Goal: Complete application form

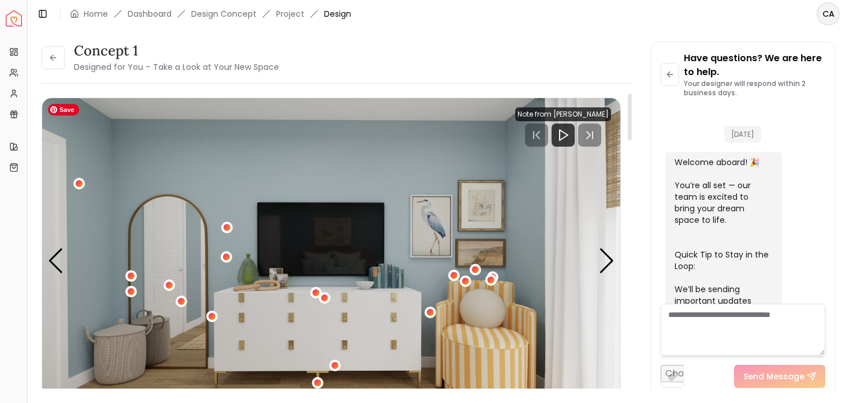
scroll to position [1939, 0]
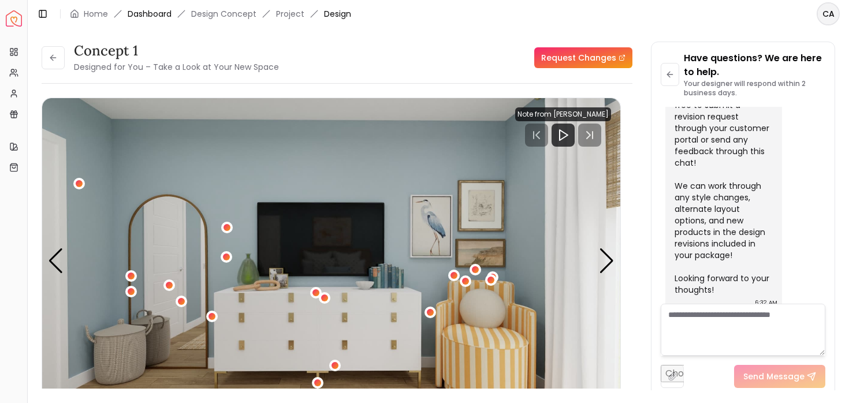
click at [154, 13] on link "Dashboard" at bounding box center [150, 14] width 44 height 12
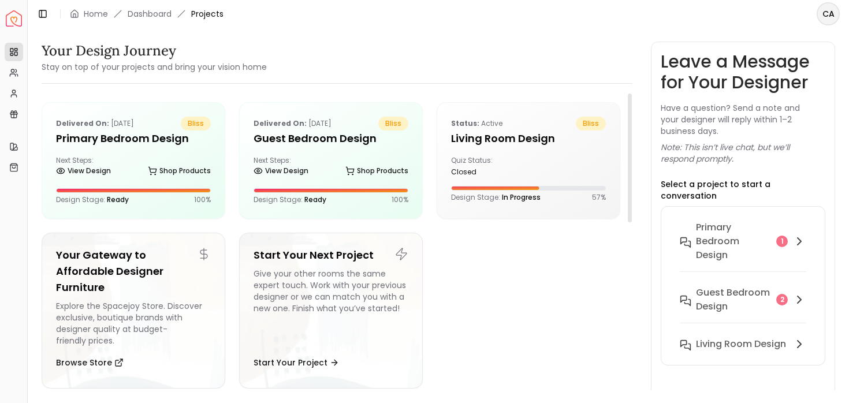
click at [577, 331] on ul "Delivered on: [DATE] bliss Primary Bedroom design Next Steps: View Design Shop …" at bounding box center [331, 250] width 579 height 296
click at [530, 315] on ul "Delivered on: [DATE] bliss Primary Bedroom design Next Steps: View Design Shop …" at bounding box center [331, 250] width 579 height 296
click at [140, 158] on div "Next Steps: View Design Shop Products" at bounding box center [133, 167] width 155 height 23
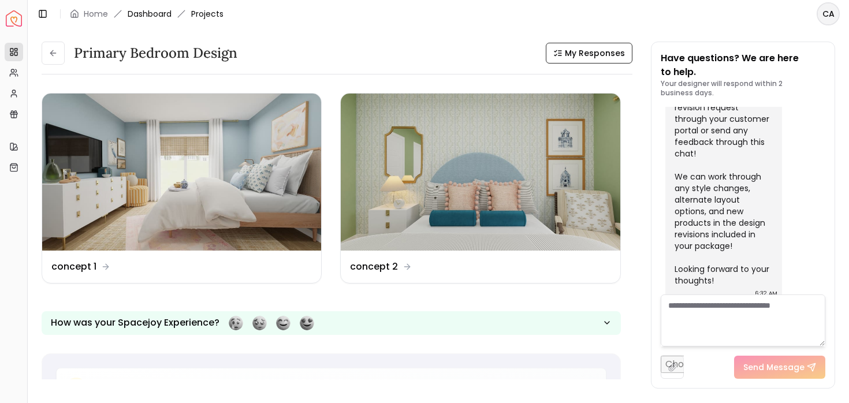
click at [152, 13] on link "Dashboard" at bounding box center [150, 14] width 44 height 12
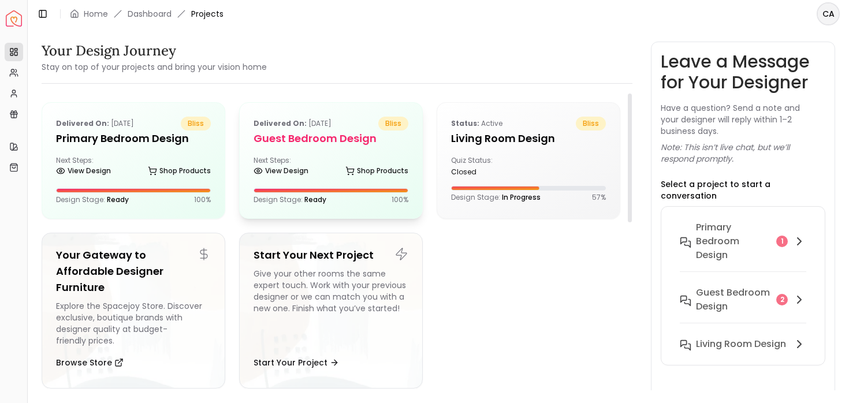
click at [338, 161] on div "Next Steps: View Design Shop Products" at bounding box center [330, 167] width 155 height 23
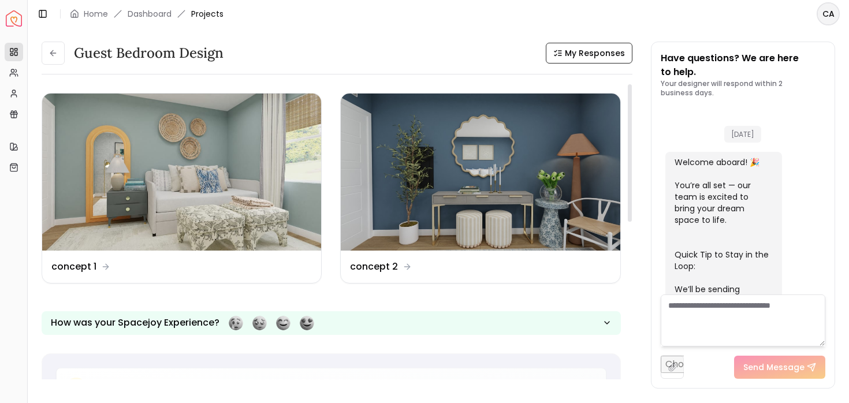
scroll to position [1341, 0]
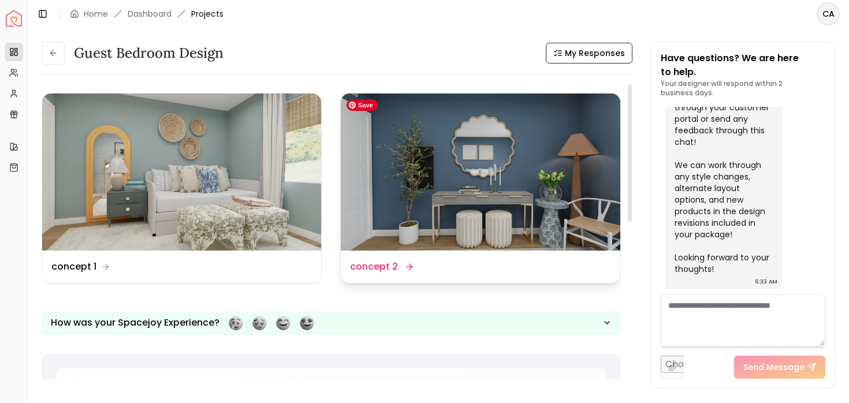
click at [509, 203] on img at bounding box center [480, 172] width 279 height 157
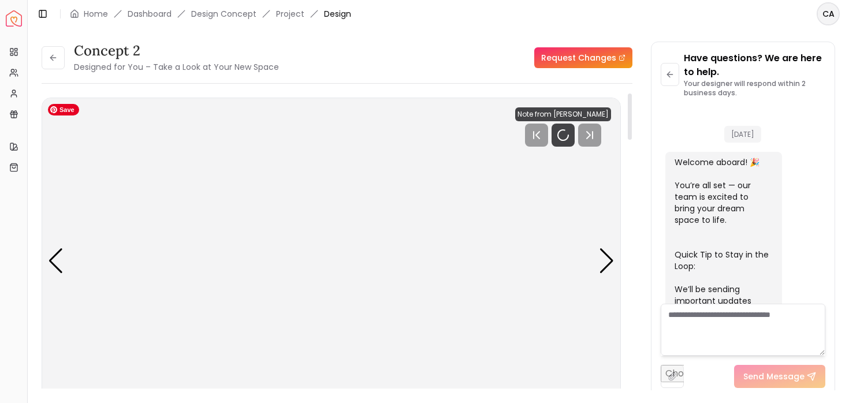
scroll to position [1332, 0]
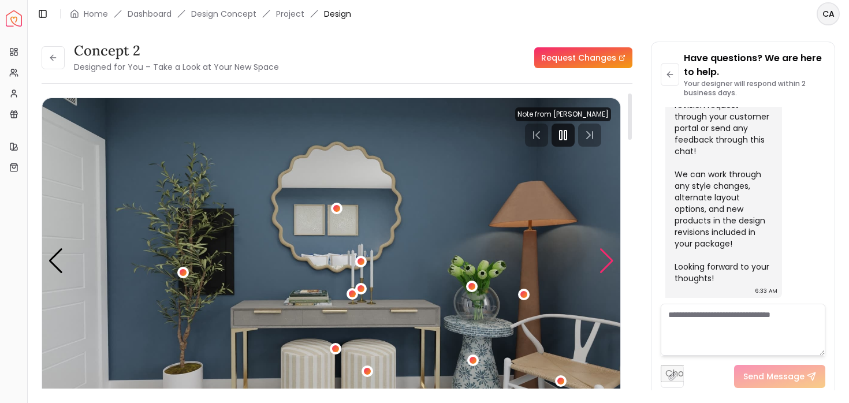
click at [611, 260] on div "Next slide" at bounding box center [607, 260] width 16 height 25
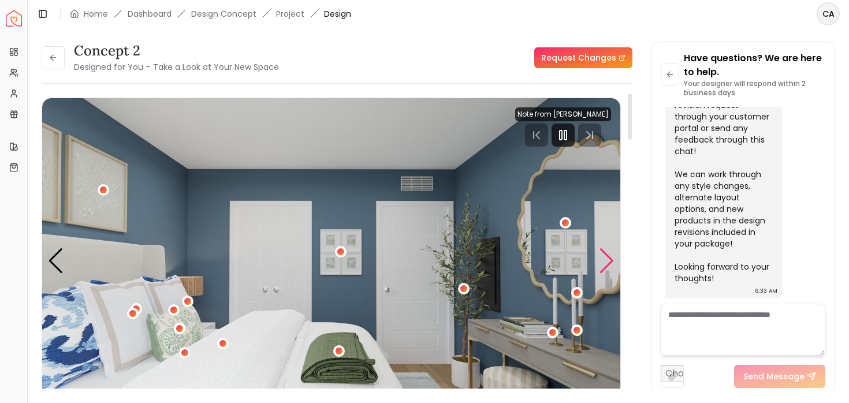
click at [611, 260] on div "Next slide" at bounding box center [607, 260] width 16 height 25
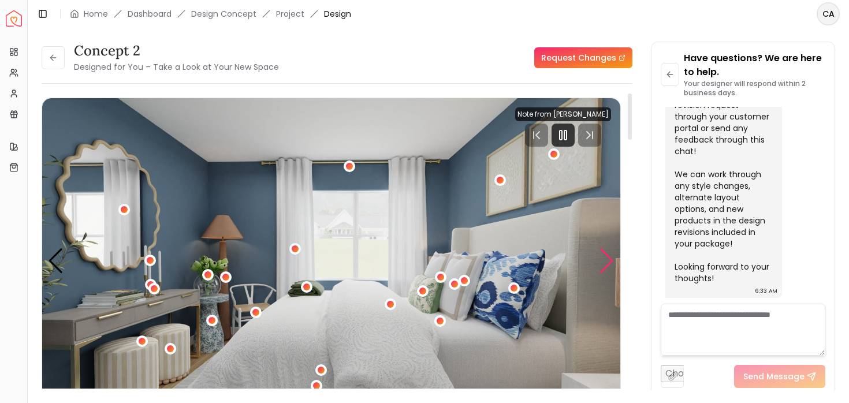
click at [611, 260] on div "Next slide" at bounding box center [607, 260] width 16 height 25
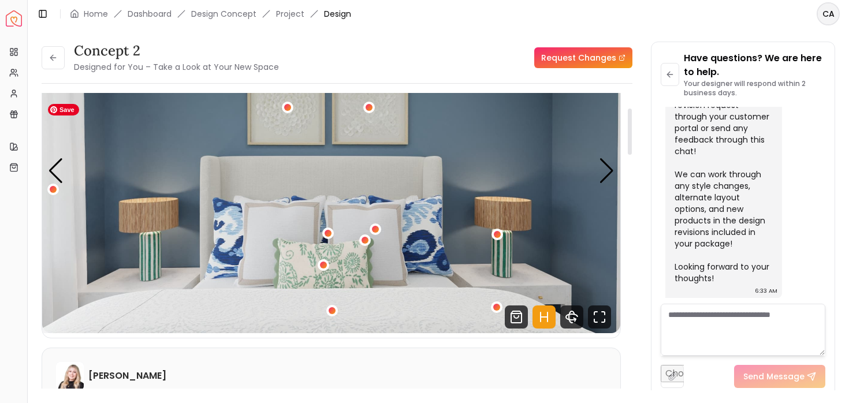
scroll to position [104, 0]
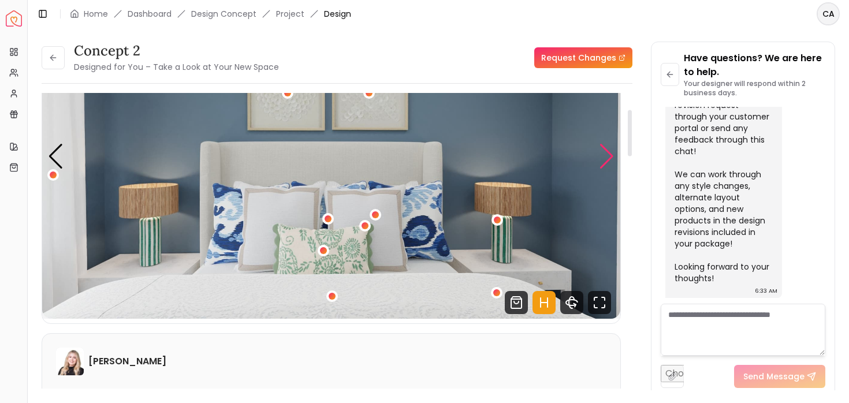
click at [599, 163] on div "Next slide" at bounding box center [607, 156] width 16 height 25
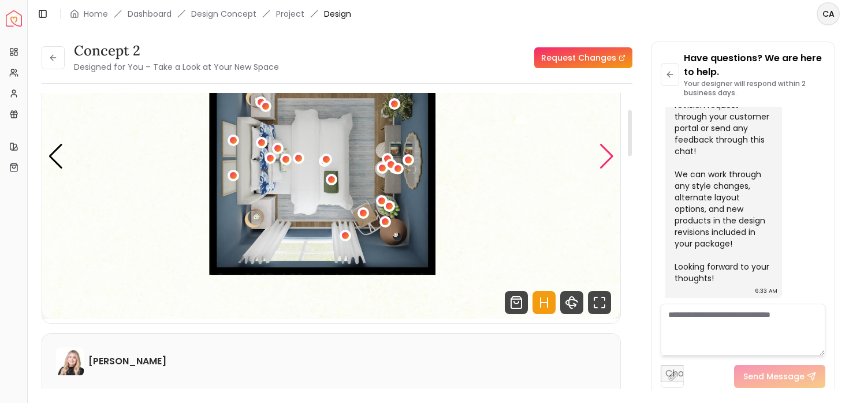
click at [599, 163] on div "Next slide" at bounding box center [607, 156] width 16 height 25
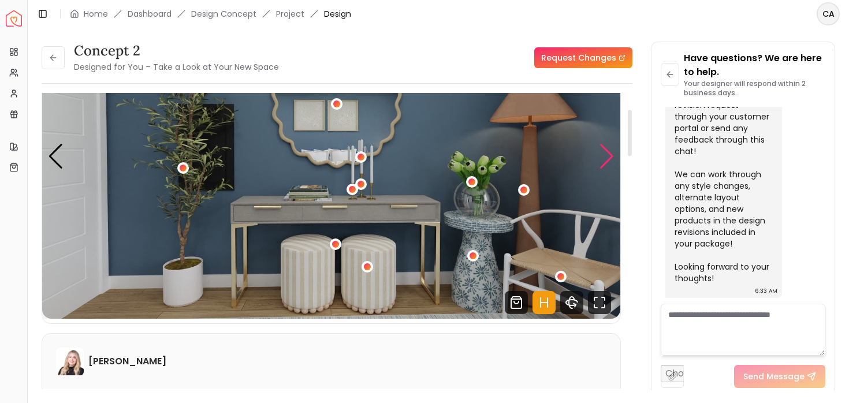
click at [599, 163] on div "Next slide" at bounding box center [607, 156] width 16 height 25
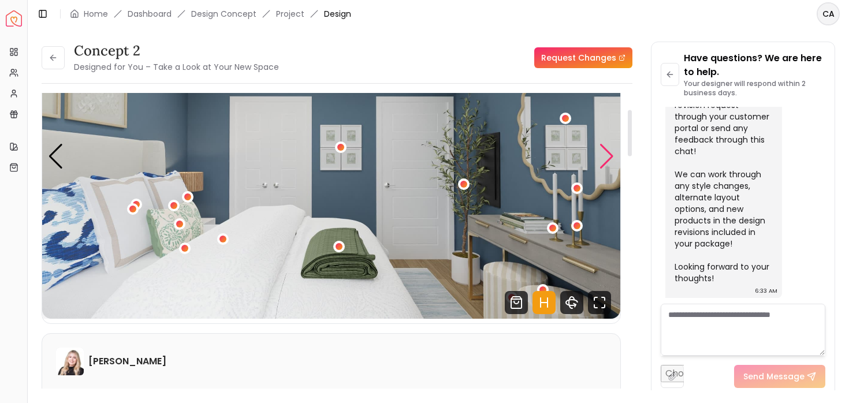
click at [599, 163] on div "Next slide" at bounding box center [607, 156] width 16 height 25
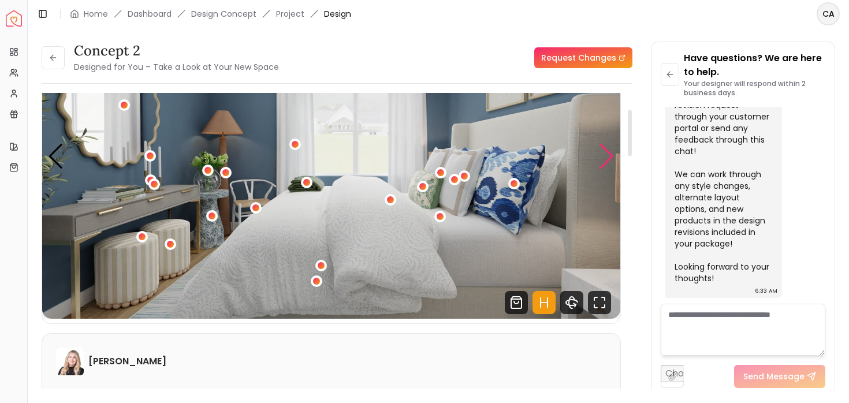
click at [599, 163] on div "Next slide" at bounding box center [607, 156] width 16 height 25
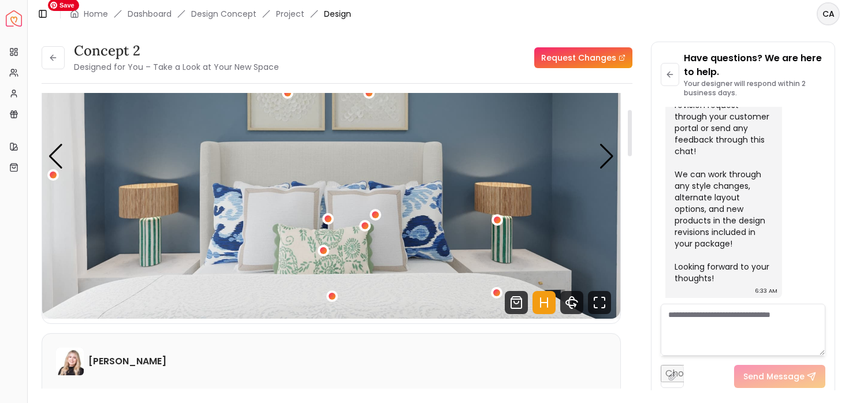
click at [550, 276] on img "4 / 5" at bounding box center [331, 156] width 578 height 325
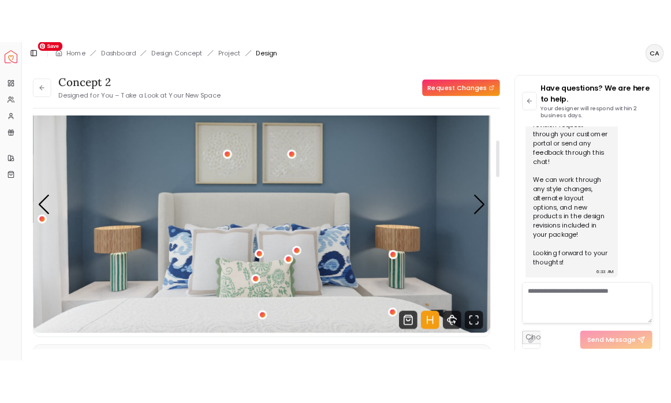
scroll to position [55, 0]
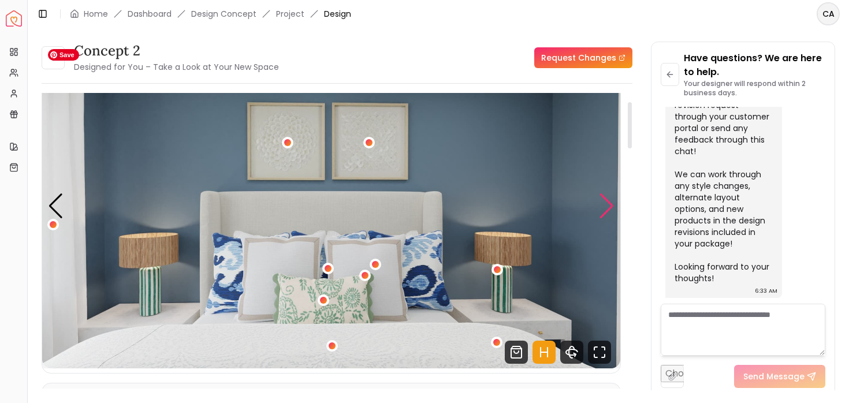
click at [604, 201] on div "Next slide" at bounding box center [607, 205] width 16 height 25
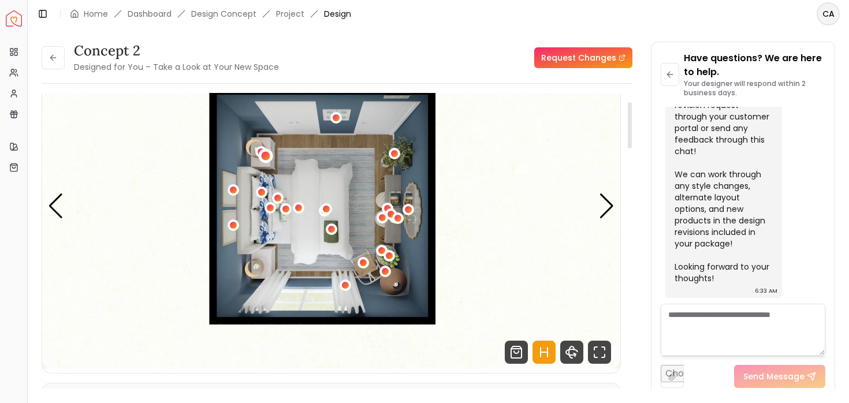
click at [264, 158] on div "5 / 5" at bounding box center [266, 156] width 9 height 9
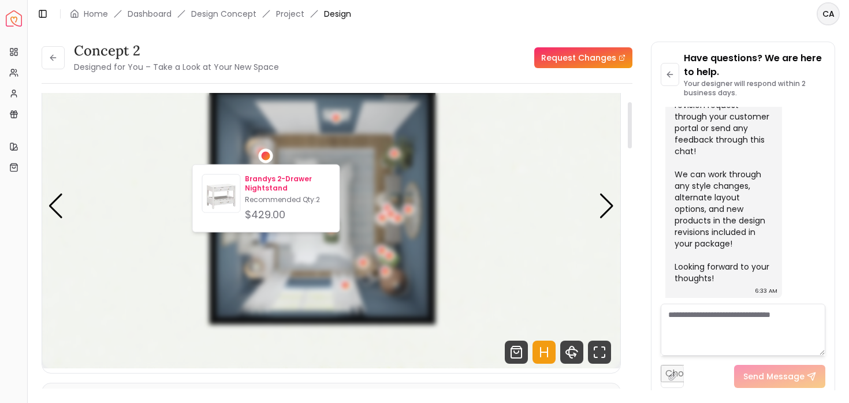
click at [222, 196] on img at bounding box center [222, 196] width 38 height 38
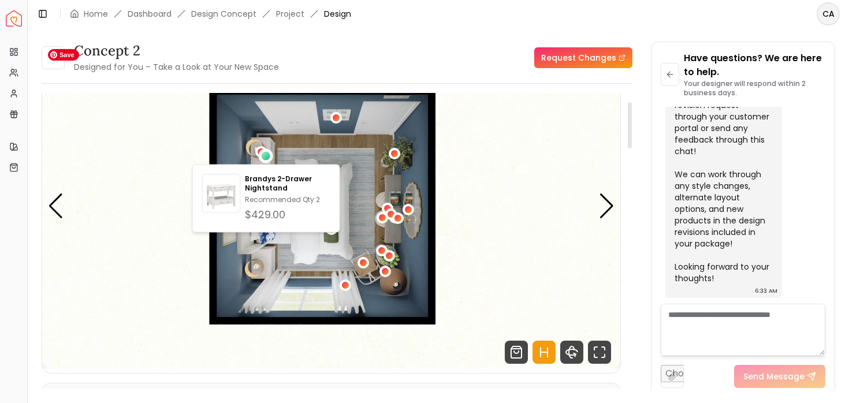
click at [494, 219] on img "5 / 5" at bounding box center [331, 205] width 578 height 325
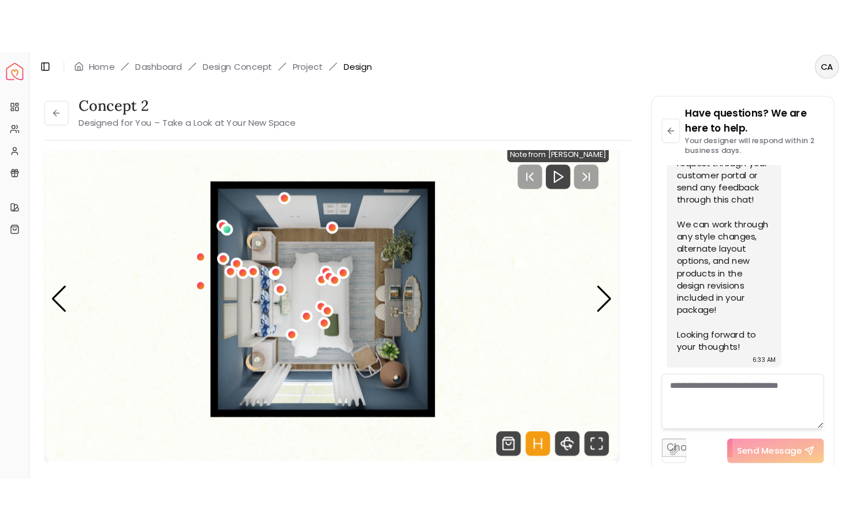
scroll to position [44, 0]
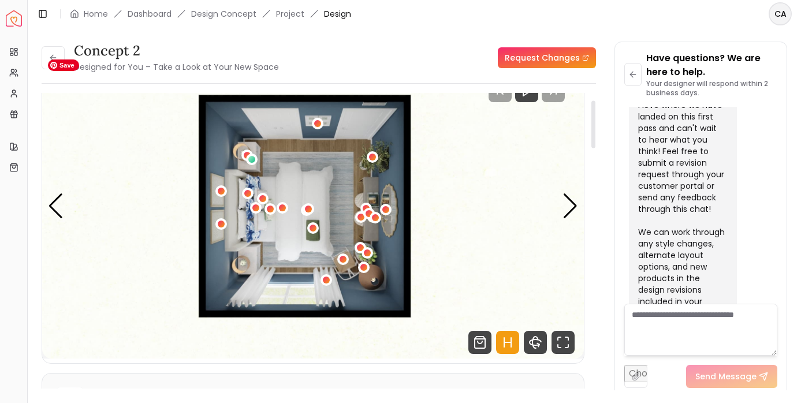
click at [319, 174] on img "5 / 5" at bounding box center [312, 206] width 541 height 305
click at [537, 339] on icon "360 View" at bounding box center [535, 342] width 12 height 6
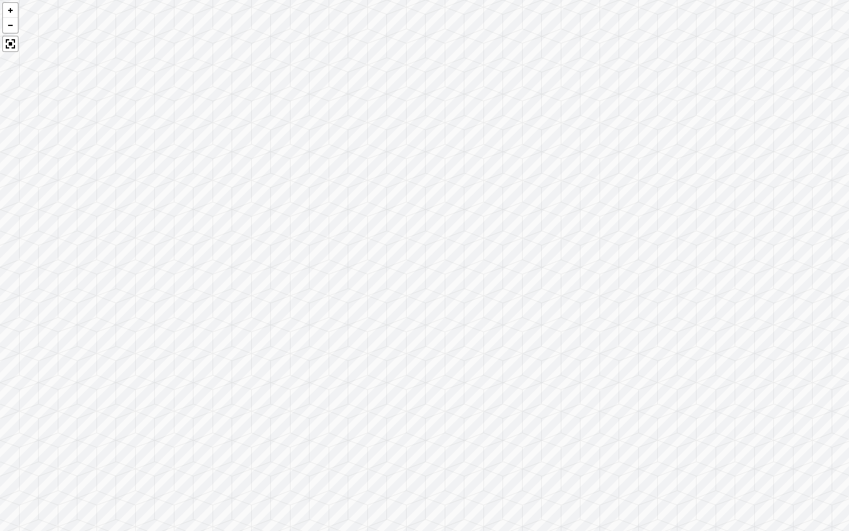
scroll to position [55, 0]
drag, startPoint x: 684, startPoint y: 420, endPoint x: 407, endPoint y: 333, distance: 290.7
click at [407, 333] on div at bounding box center [424, 265] width 849 height 531
drag, startPoint x: 723, startPoint y: 408, endPoint x: 263, endPoint y: 459, distance: 462.3
click at [263, 402] on div at bounding box center [424, 265] width 849 height 531
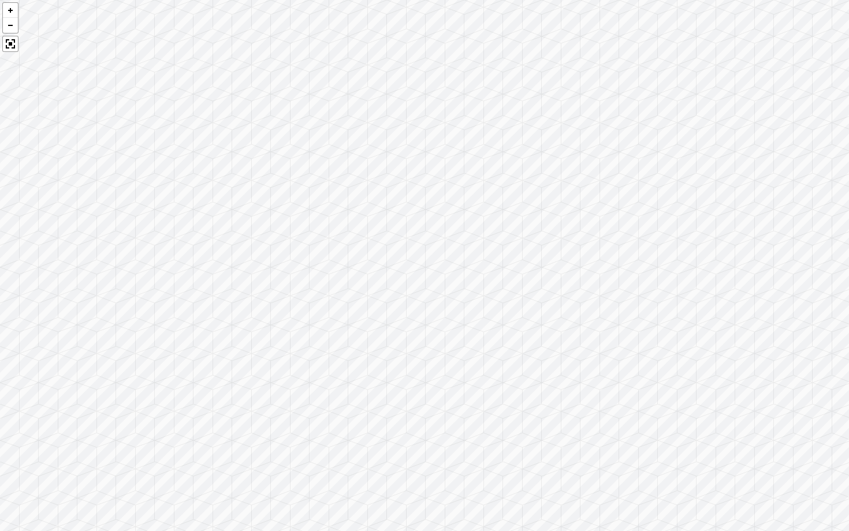
drag, startPoint x: 133, startPoint y: 316, endPoint x: 502, endPoint y: 301, distance: 368.6
click at [502, 301] on div at bounding box center [424, 265] width 849 height 531
drag, startPoint x: 313, startPoint y: 253, endPoint x: 524, endPoint y: 227, distance: 211.7
click at [525, 227] on div at bounding box center [424, 265] width 849 height 531
drag, startPoint x: 832, startPoint y: 275, endPoint x: 570, endPoint y: 270, distance: 262.7
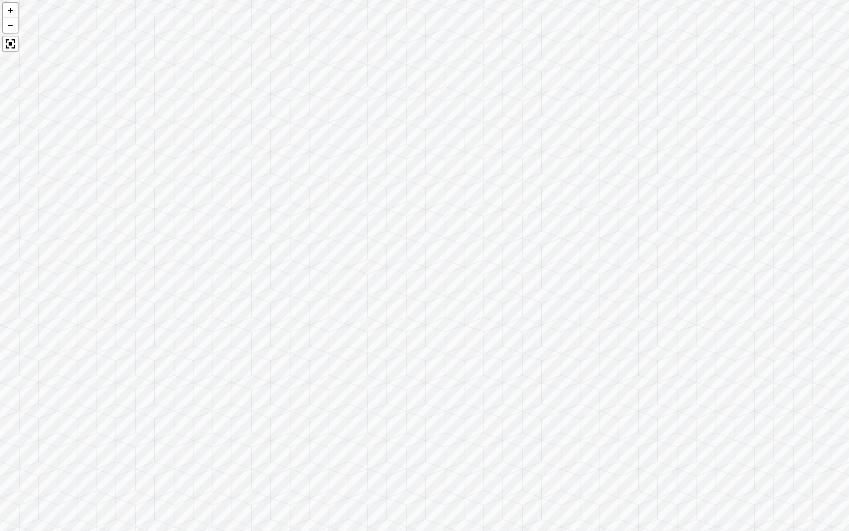
click at [570, 270] on div at bounding box center [424, 265] width 849 height 531
drag, startPoint x: 765, startPoint y: 305, endPoint x: 414, endPoint y: 271, distance: 352.6
click at [414, 271] on div at bounding box center [424, 265] width 849 height 531
drag, startPoint x: 757, startPoint y: 314, endPoint x: 337, endPoint y: 277, distance: 422.5
click at [337, 277] on div at bounding box center [424, 265] width 849 height 531
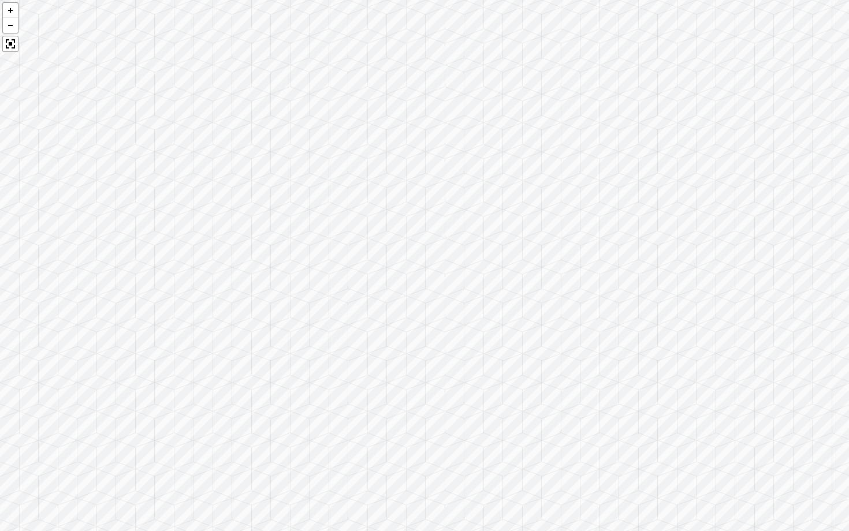
drag, startPoint x: 671, startPoint y: 283, endPoint x: 182, endPoint y: 302, distance: 488.8
click at [184, 304] on div at bounding box center [424, 265] width 849 height 531
drag, startPoint x: 659, startPoint y: 335, endPoint x: 94, endPoint y: 318, distance: 564.8
click at [94, 318] on div at bounding box center [424, 265] width 849 height 531
drag, startPoint x: 545, startPoint y: 365, endPoint x: 172, endPoint y: 202, distance: 406.9
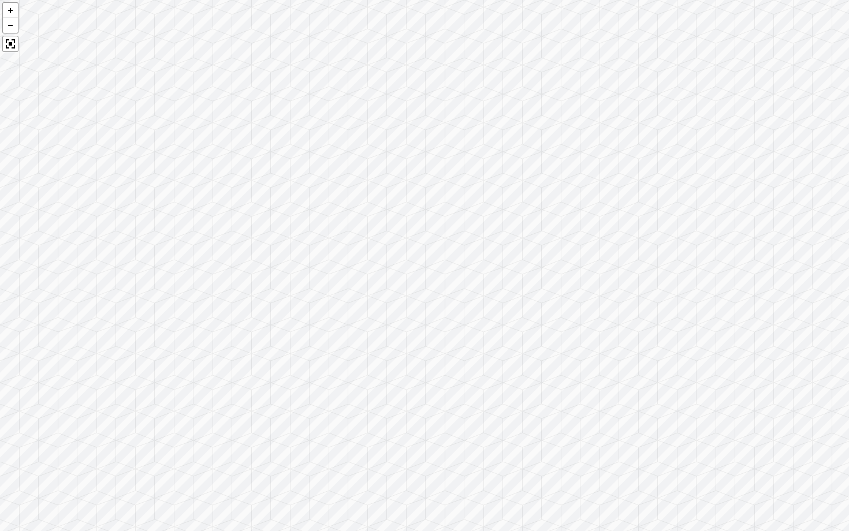
click at [173, 202] on div at bounding box center [424, 265] width 849 height 531
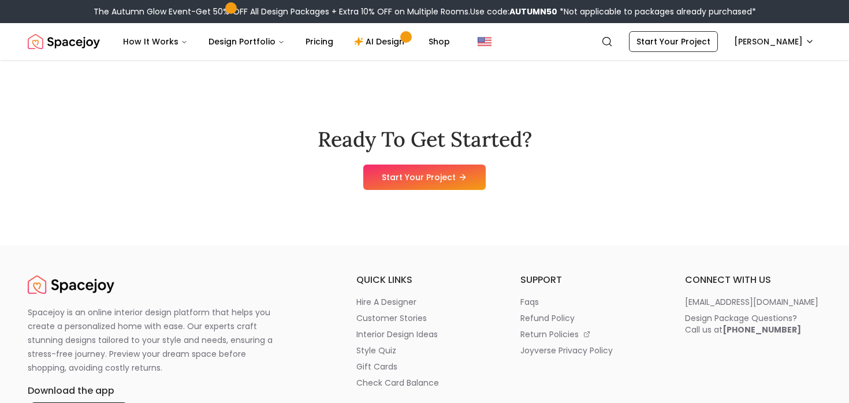
scroll to position [3463, 0]
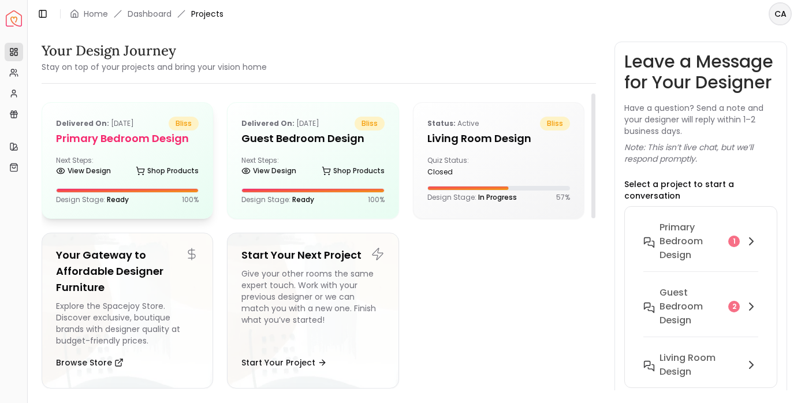
click at [126, 164] on div "Next Steps: View Design Shop Products" at bounding box center [127, 167] width 143 height 23
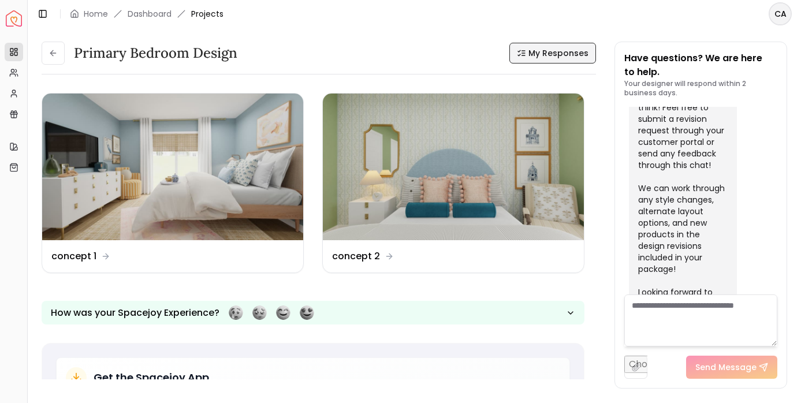
click at [531, 47] on span "My Responses" at bounding box center [558, 53] width 60 height 12
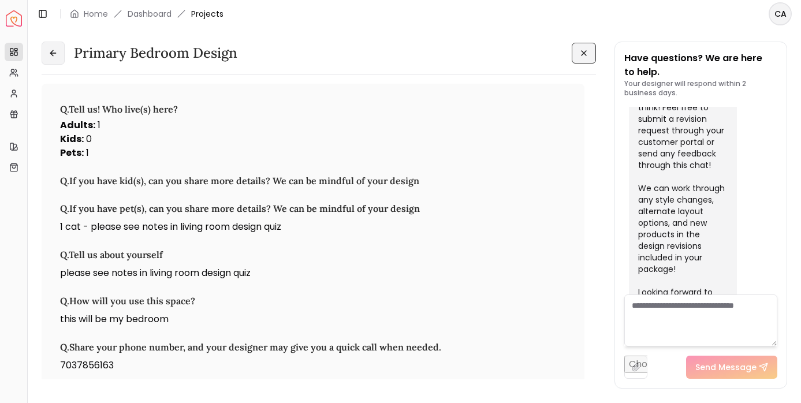
click at [48, 55] on icon at bounding box center [52, 52] width 9 height 9
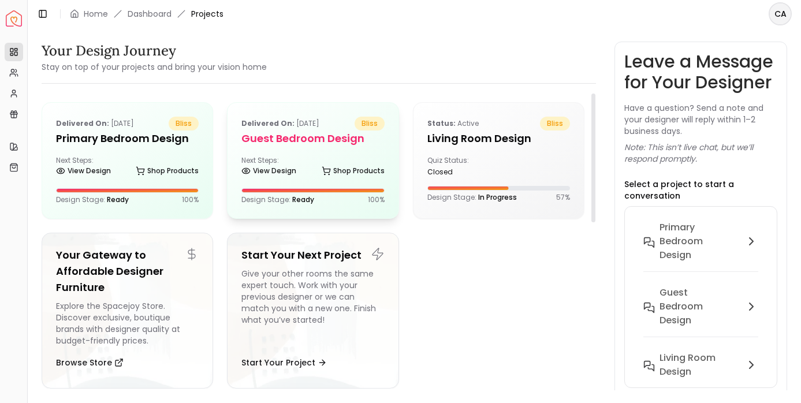
click at [316, 166] on div "Next Steps: View Design Shop Products" at bounding box center [312, 167] width 143 height 23
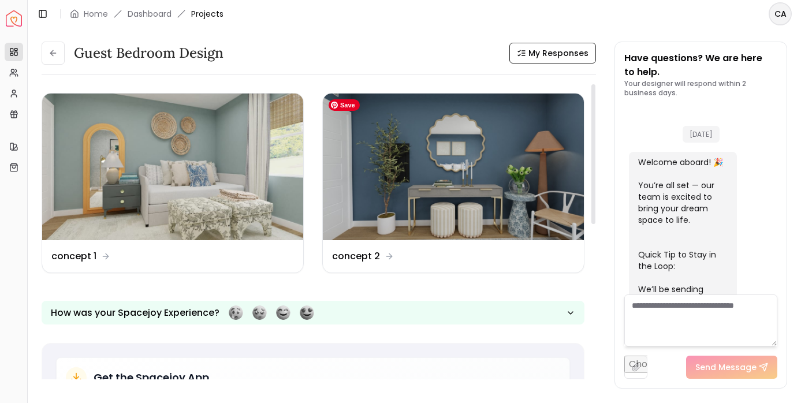
scroll to position [1410, 0]
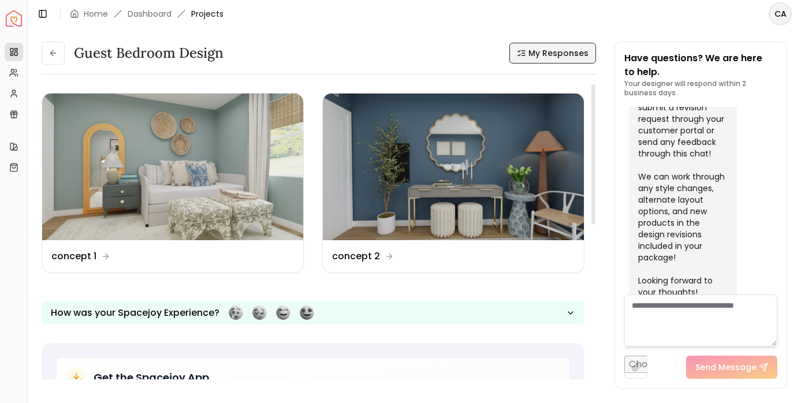
click at [543, 58] on span "My Responses" at bounding box center [558, 53] width 60 height 12
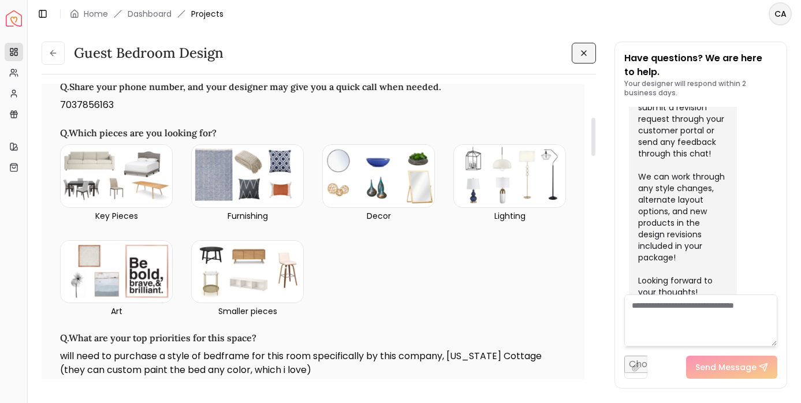
scroll to position [307, 0]
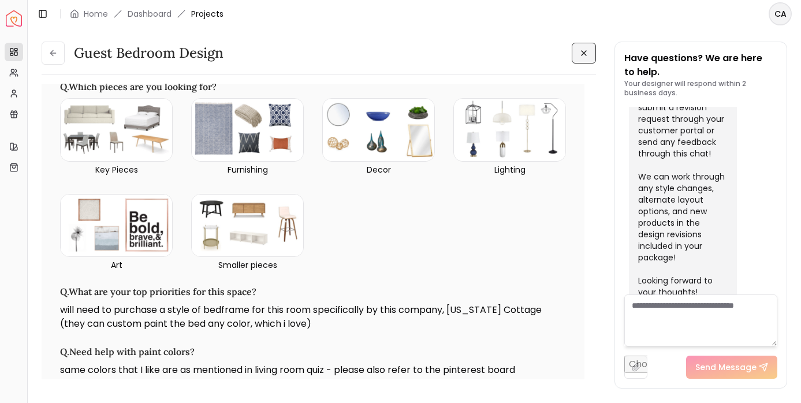
click at [692, 317] on textarea at bounding box center [700, 320] width 153 height 52
click at [669, 316] on textarea at bounding box center [700, 320] width 153 height 52
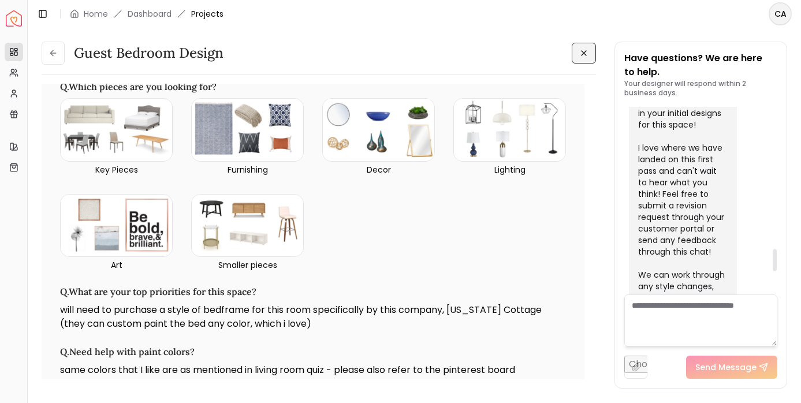
scroll to position [1426, 0]
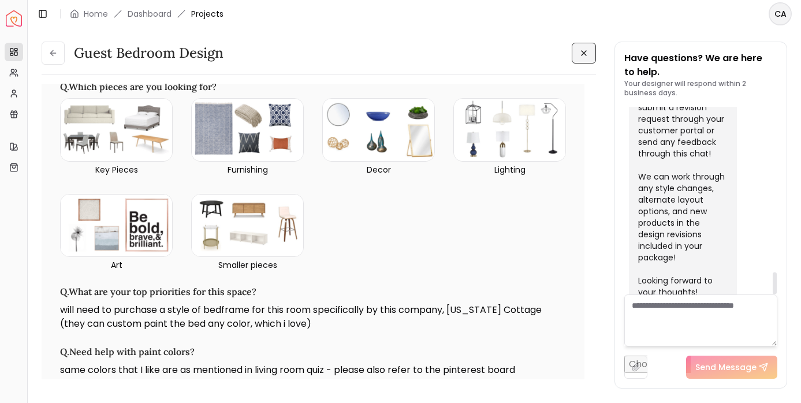
click at [683, 314] on textarea at bounding box center [700, 320] width 153 height 52
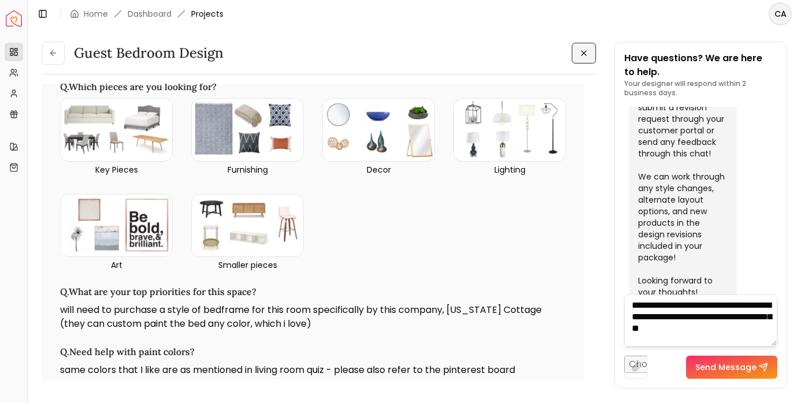
click at [655, 328] on textarea "**********" at bounding box center [700, 320] width 153 height 52
click at [729, 328] on textarea "**********" at bounding box center [700, 320] width 153 height 52
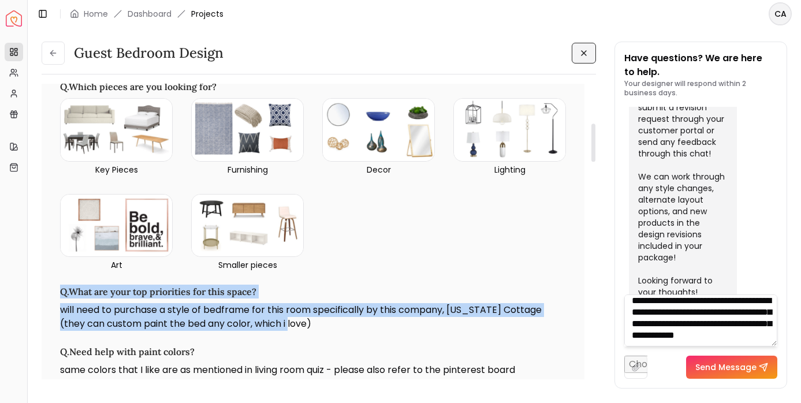
drag, startPoint x: 313, startPoint y: 330, endPoint x: 57, endPoint y: 285, distance: 260.2
copy div "Q. What are your top priorities for this space? will need to purchase a style o…"
click at [708, 337] on textarea "**********" at bounding box center [700, 320] width 153 height 52
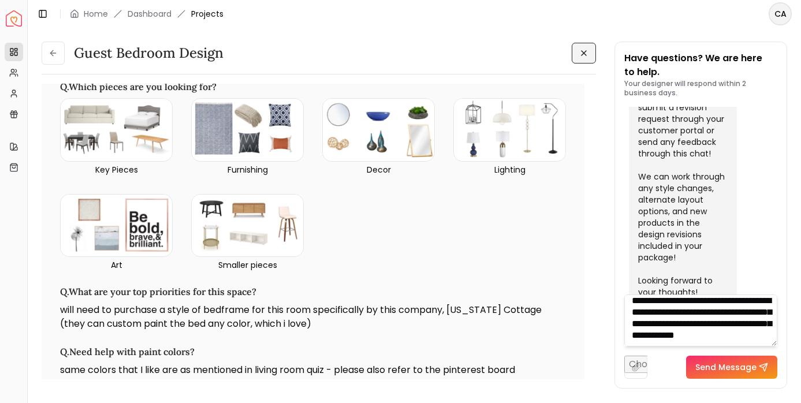
paste textarea "**********"
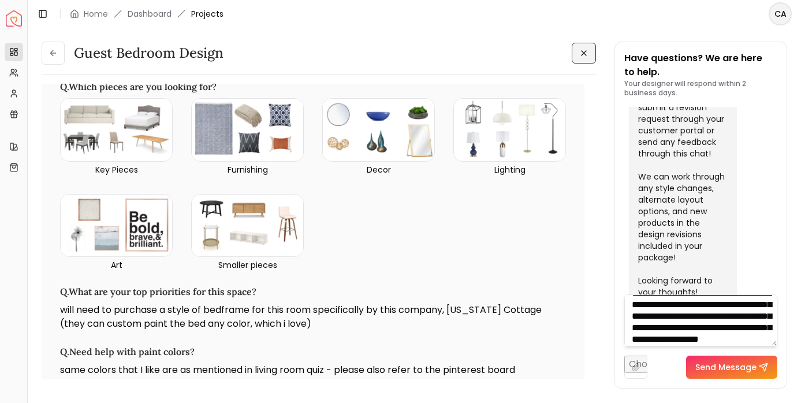
scroll to position [104, 0]
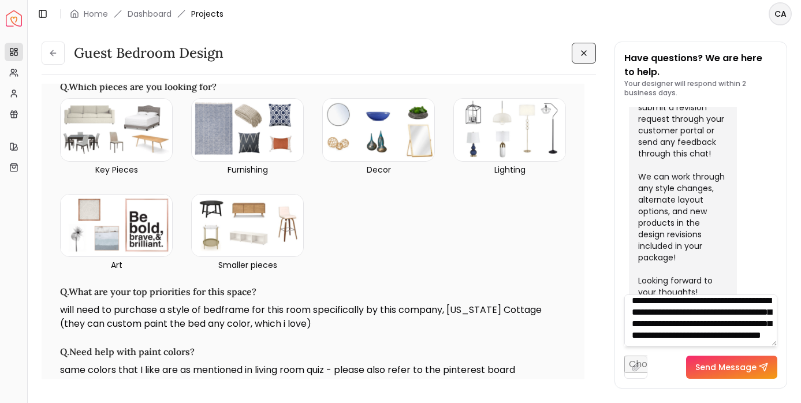
type textarea "**********"
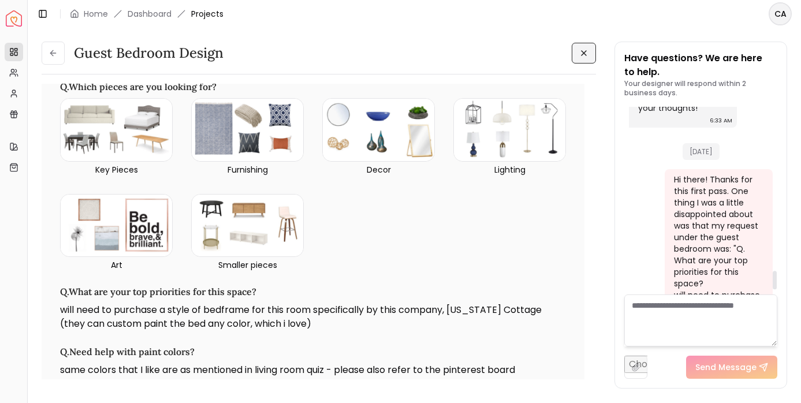
scroll to position [1706, 0]
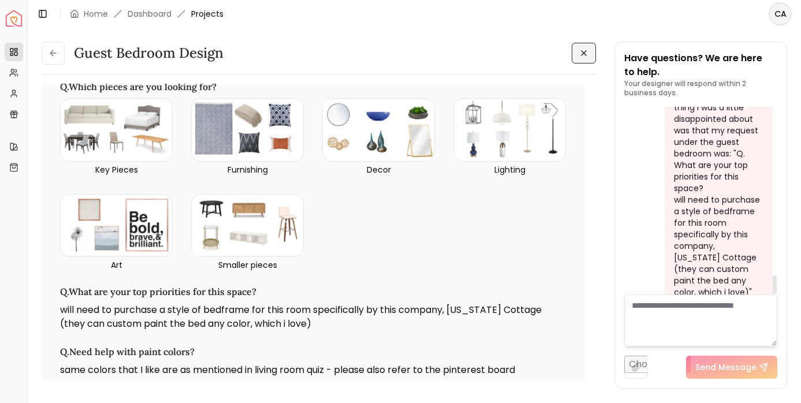
click at [664, 325] on textarea at bounding box center [700, 320] width 153 height 52
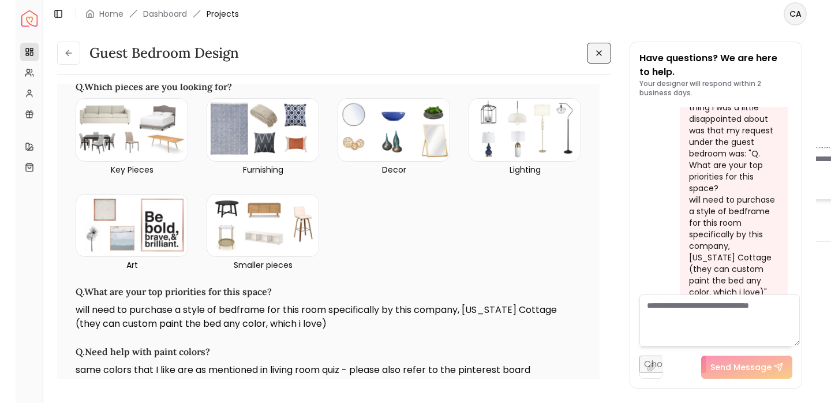
scroll to position [1637, 0]
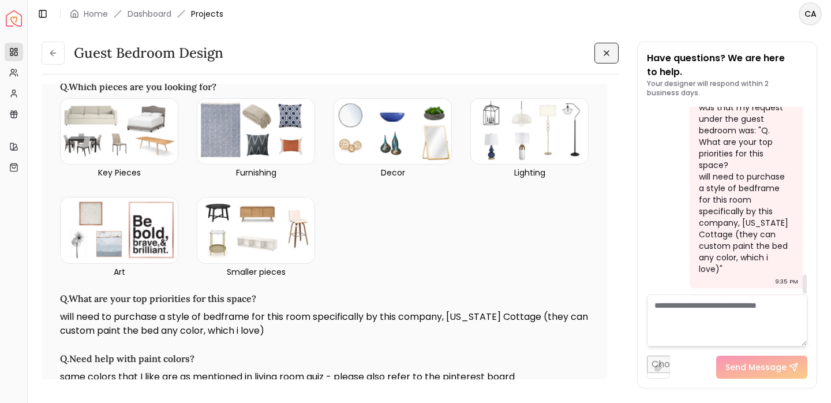
click at [704, 308] on textarea at bounding box center [727, 320] width 160 height 52
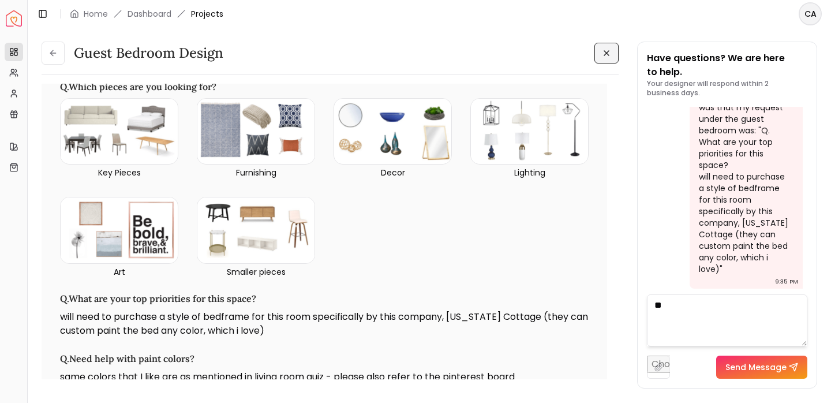
type textarea "*"
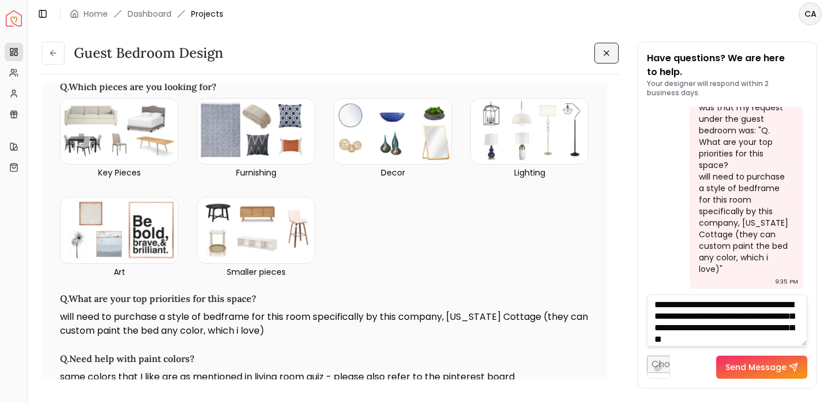
scroll to position [12, 0]
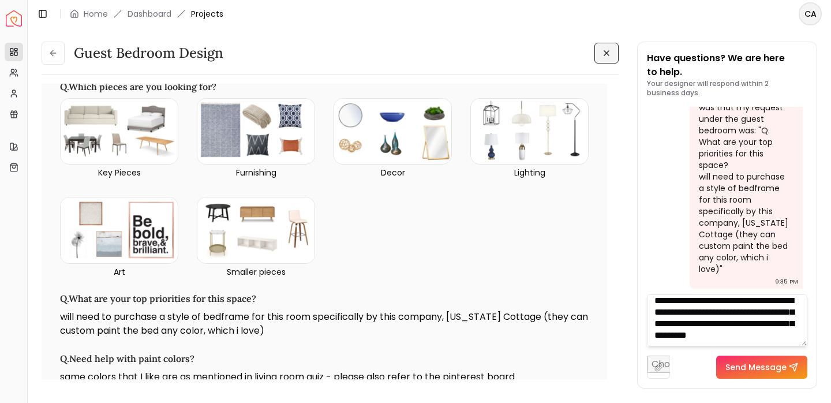
type textarea "**********"
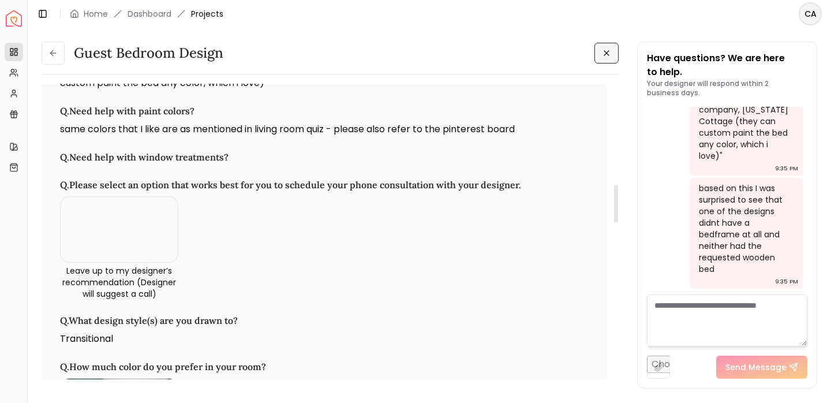
scroll to position [994, 0]
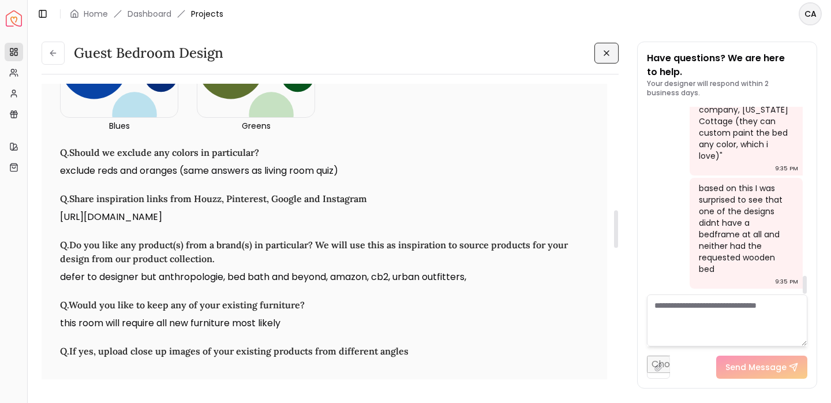
click at [719, 319] on textarea at bounding box center [727, 320] width 160 height 52
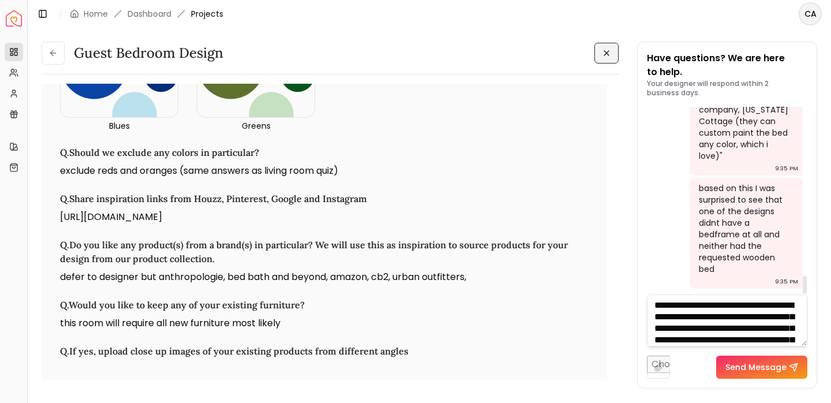
scroll to position [39, 0]
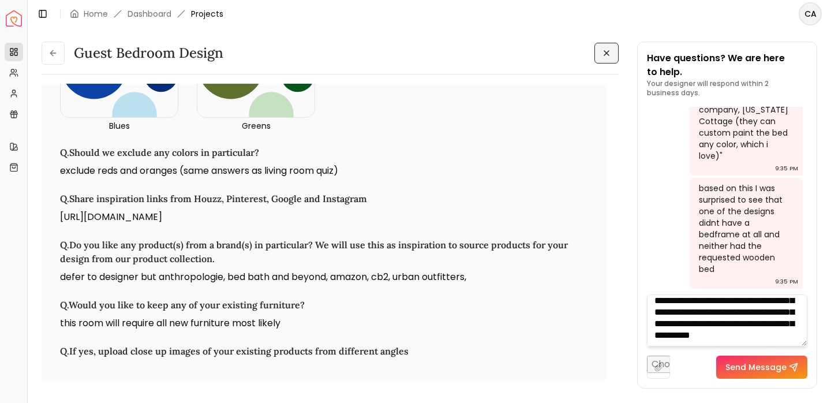
click at [720, 331] on textarea "**********" at bounding box center [727, 320] width 160 height 52
click at [756, 341] on textarea "**********" at bounding box center [727, 320] width 160 height 52
paste textarea "**********"
type textarea "**********"
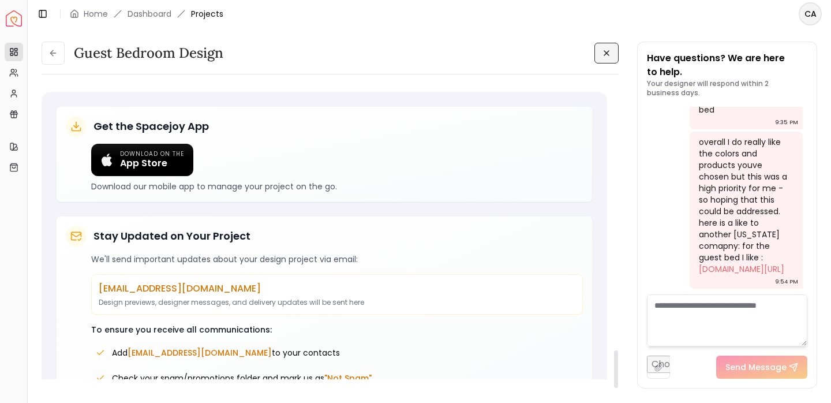
scroll to position [2101, 0]
